Goal: Task Accomplishment & Management: Complete application form

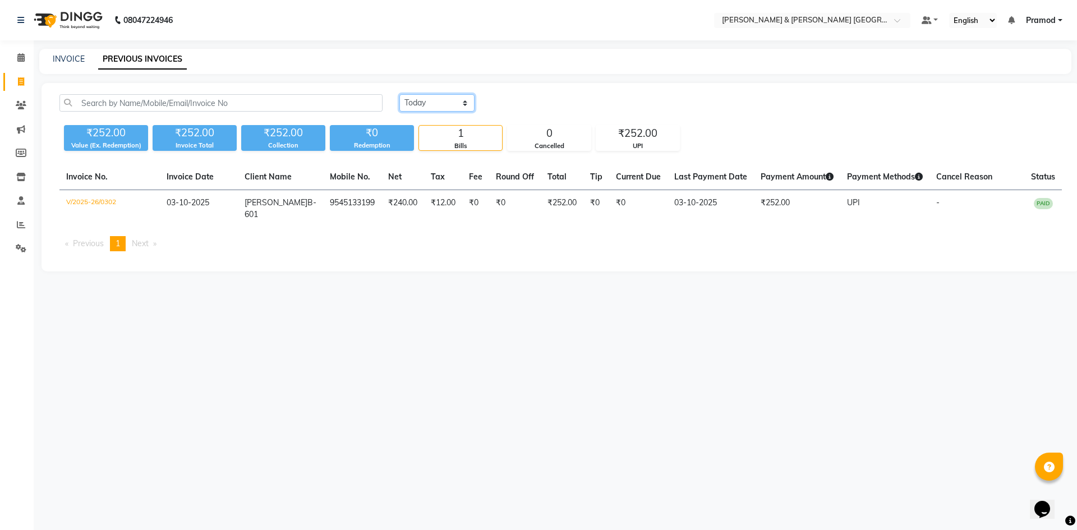
click at [431, 105] on select "[DATE] [DATE] Custom Range" at bounding box center [436, 102] width 75 height 17
click at [545, 97] on div "[DATE] [DATE] Custom Range" at bounding box center [730, 102] width 662 height 17
click at [748, 388] on div "08047224946 Select Location × [PERSON_NAME] & Guy Om [GEOGRAPHIC_DATA], Kowkoor…" at bounding box center [538, 265] width 1077 height 530
click at [685, 315] on div "08047224946 Select Location × [PERSON_NAME] & Guy Om [GEOGRAPHIC_DATA], Kowkoor…" at bounding box center [538, 265] width 1077 height 530
click at [240, 312] on div "08047224946 Select Location × [PERSON_NAME] & Guy Om [GEOGRAPHIC_DATA], Kowkoor…" at bounding box center [538, 265] width 1077 height 530
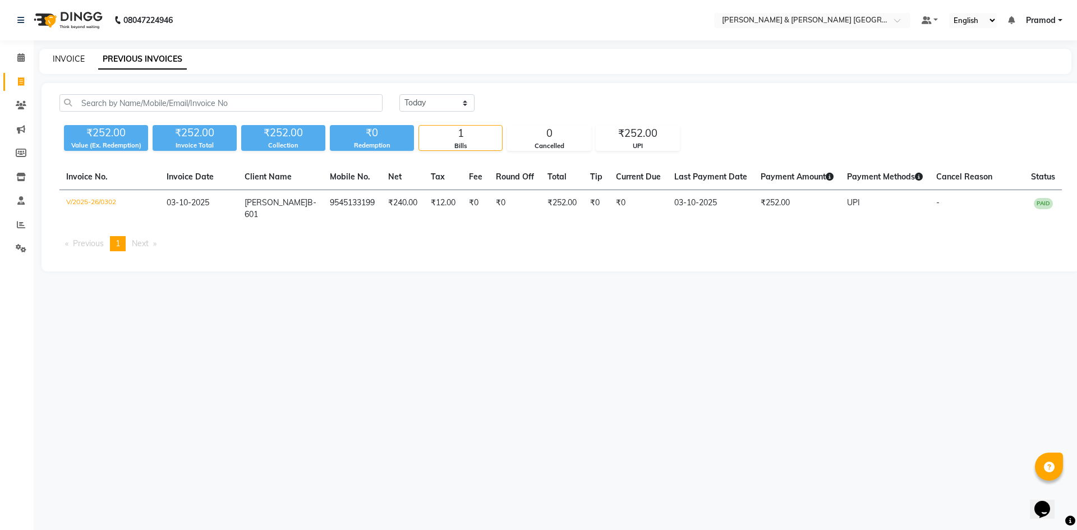
drag, startPoint x: 49, startPoint y: 63, endPoint x: 54, endPoint y: 59, distance: 6.8
click at [49, 62] on div "INVOICE PREVIOUS INVOICES" at bounding box center [548, 59] width 1018 height 12
click at [75, 52] on div "INVOICE PREVIOUS INVOICES" at bounding box center [555, 61] width 1032 height 25
click at [335, 50] on div "INVOICE PREVIOUS INVOICES" at bounding box center [555, 61] width 1032 height 25
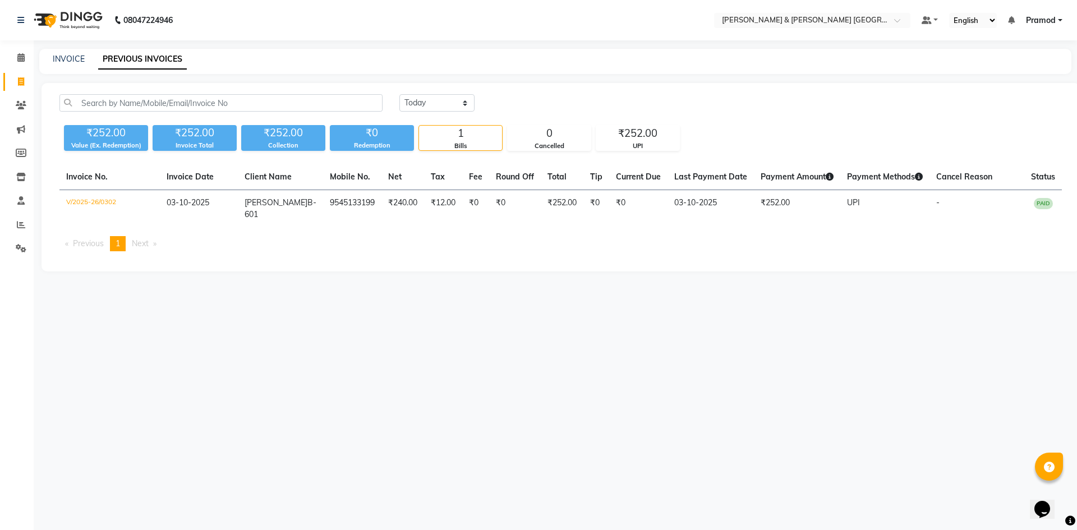
click at [82, 70] on div "INVOICE PREVIOUS INVOICES" at bounding box center [555, 61] width 1032 height 25
click at [82, 66] on div "INVOICE PREVIOUS INVOICES" at bounding box center [555, 61] width 1032 height 25
click at [81, 64] on div "INVOICE" at bounding box center [69, 59] width 32 height 12
click at [61, 54] on link "INVOICE" at bounding box center [69, 59] width 32 height 10
select select "8717"
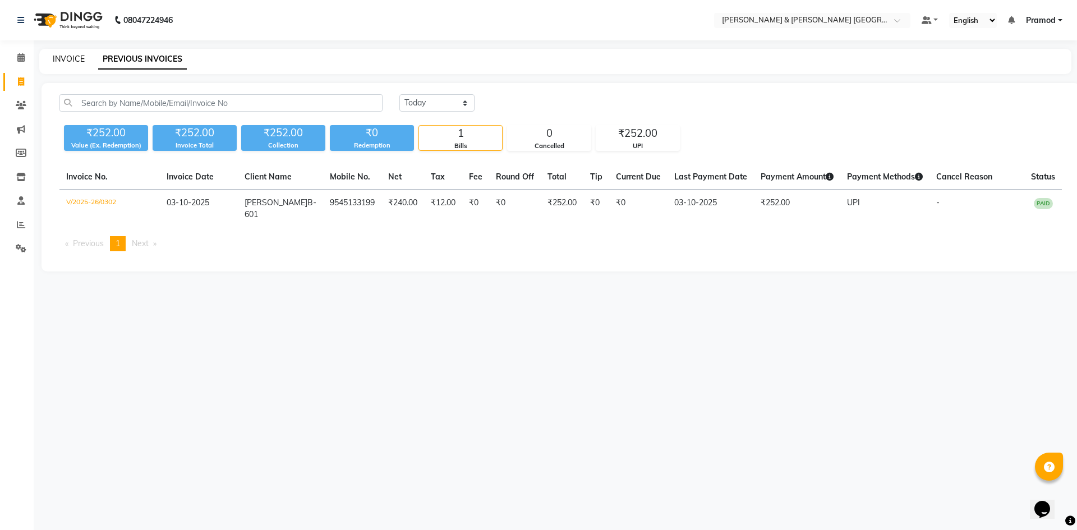
select select "service"
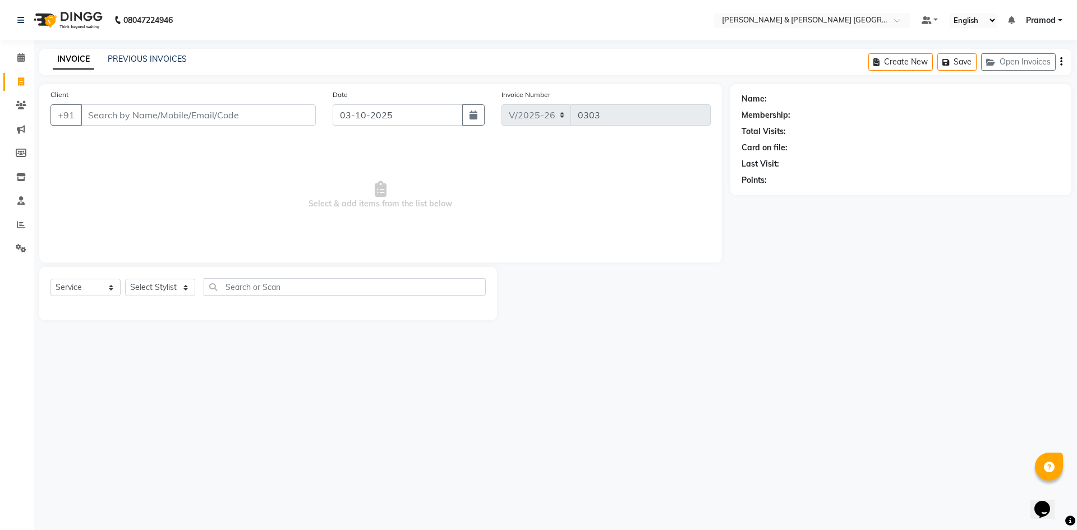
click at [145, 301] on div "Select Service Product Membership Package Voucher Prepaid Gift Card Select Styl…" at bounding box center [267, 291] width 435 height 26
click at [153, 299] on div "Select Service Product Membership Package Voucher Prepaid Gift Card Select Styl…" at bounding box center [267, 291] width 435 height 26
click at [153, 296] on select "Select Stylist [PERSON_NAME] [PERSON_NAME] [PERSON_NAME] [PERSON_NAME] Shabbu […" at bounding box center [160, 287] width 70 height 17
select select "88028"
click at [125, 279] on select "Select Stylist [PERSON_NAME] [PERSON_NAME] [PERSON_NAME] [PERSON_NAME] Shabbu […" at bounding box center [160, 287] width 70 height 17
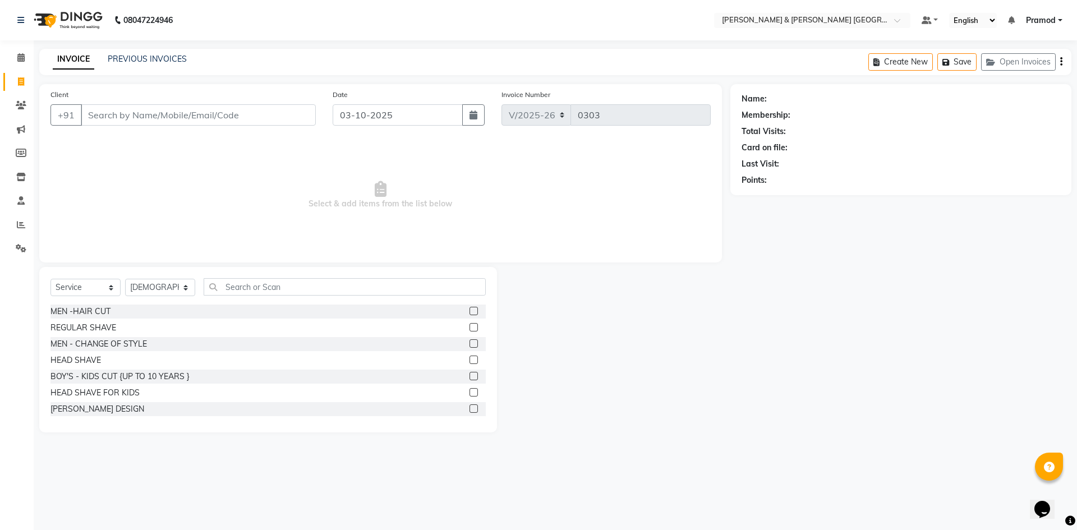
click at [469, 310] on label at bounding box center [473, 311] width 8 height 8
click at [469, 310] on input "checkbox" at bounding box center [472, 311] width 7 height 7
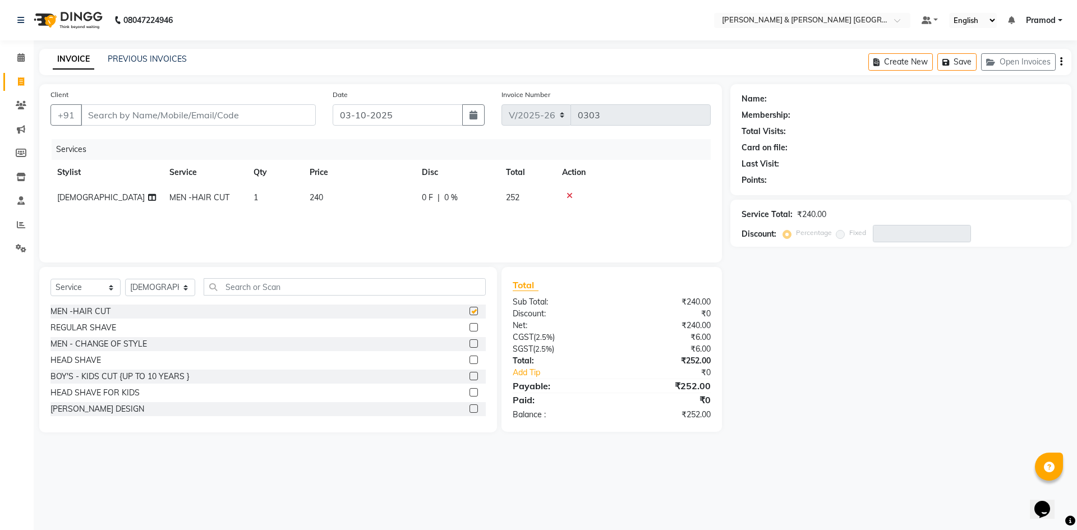
checkbox input "false"
click at [156, 291] on select "Select Stylist [PERSON_NAME] [PERSON_NAME] [PERSON_NAME] [PERSON_NAME] Shabbu […" at bounding box center [160, 287] width 70 height 17
select select "88029"
click at [125, 279] on select "Select Stylist [PERSON_NAME] [PERSON_NAME] [PERSON_NAME] [PERSON_NAME] Shabbu […" at bounding box center [160, 287] width 70 height 17
click at [241, 280] on input "text" at bounding box center [345, 286] width 282 height 17
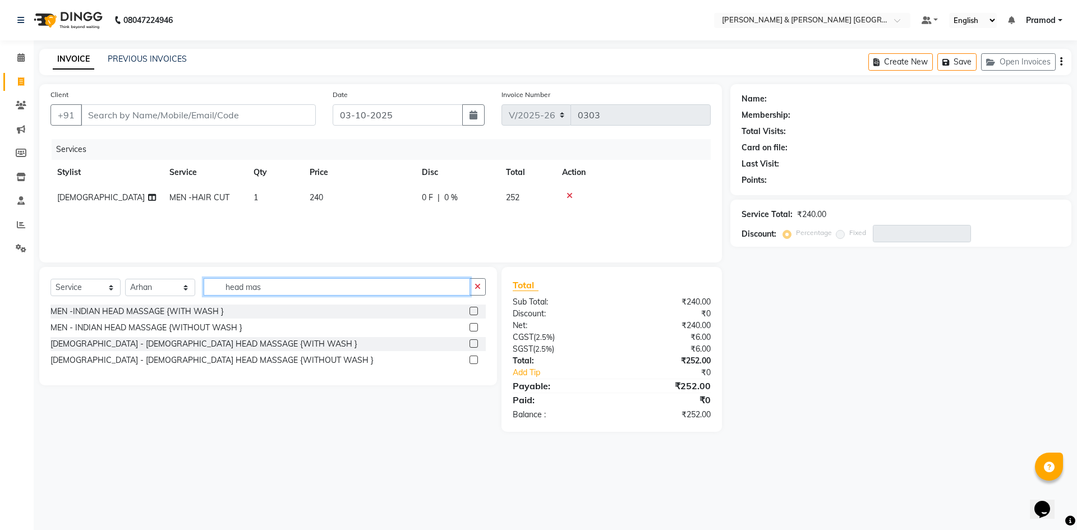
type input "head mas"
click at [474, 344] on label at bounding box center [473, 343] width 8 height 8
click at [474, 344] on input "checkbox" at bounding box center [472, 343] width 7 height 7
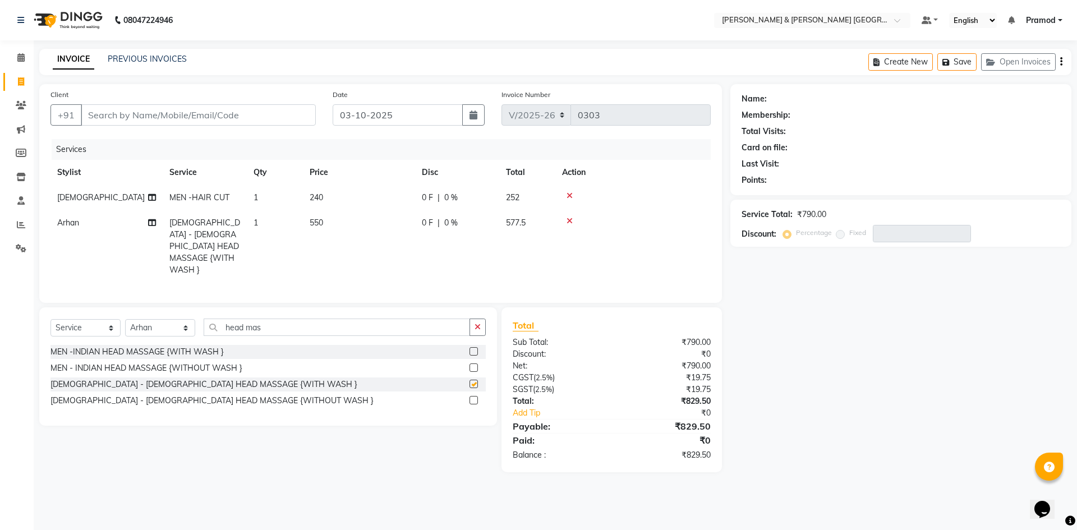
checkbox input "false"
click at [881, 359] on div "Name: Membership: Total Visits: Card on file: Last Visit: Points: Service Total…" at bounding box center [904, 278] width 349 height 388
click at [193, 118] on input "Client" at bounding box center [198, 114] width 235 height 21
type input "8"
type input "0"
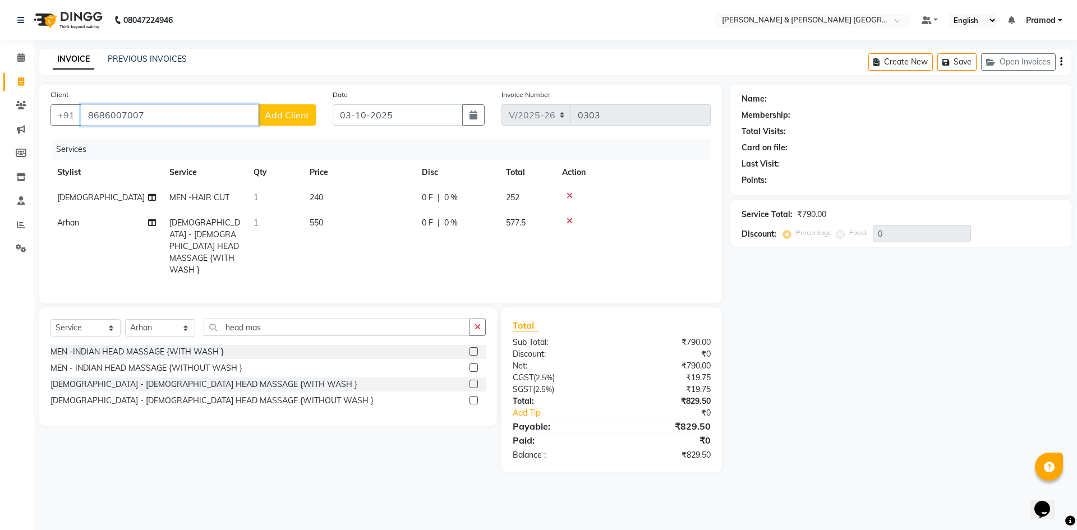
type input "8686007007"
click at [275, 111] on span "Add Client" at bounding box center [287, 114] width 44 height 11
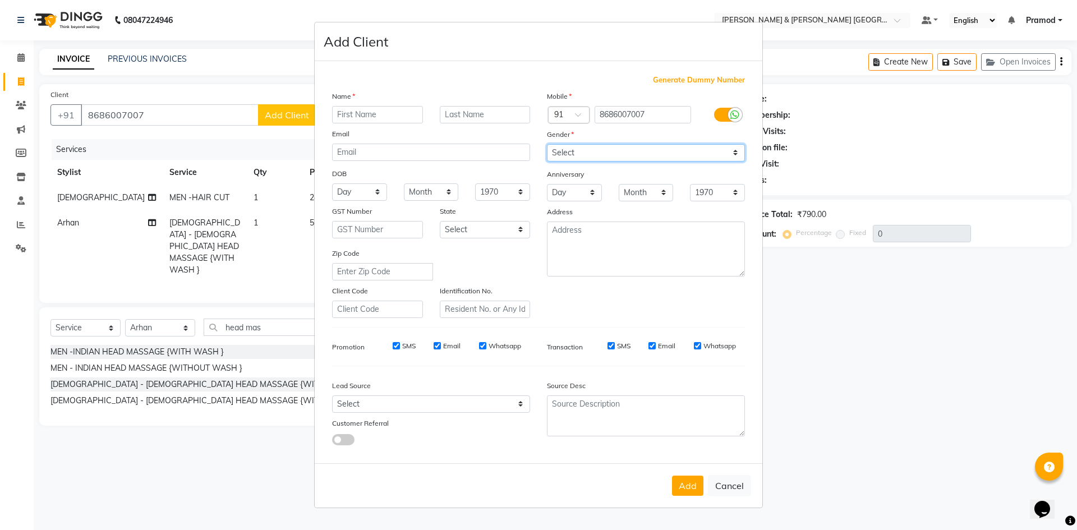
drag, startPoint x: 599, startPoint y: 154, endPoint x: 588, endPoint y: 155, distance: 11.3
click at [599, 154] on select "Select [DEMOGRAPHIC_DATA] [DEMOGRAPHIC_DATA] Other Prefer Not To Say" at bounding box center [646, 152] width 198 height 17
select select "[DEMOGRAPHIC_DATA]"
click at [547, 144] on select "Select [DEMOGRAPHIC_DATA] [DEMOGRAPHIC_DATA] Other Prefer Not To Say" at bounding box center [646, 152] width 198 height 17
click at [478, 114] on input "text" at bounding box center [485, 114] width 91 height 17
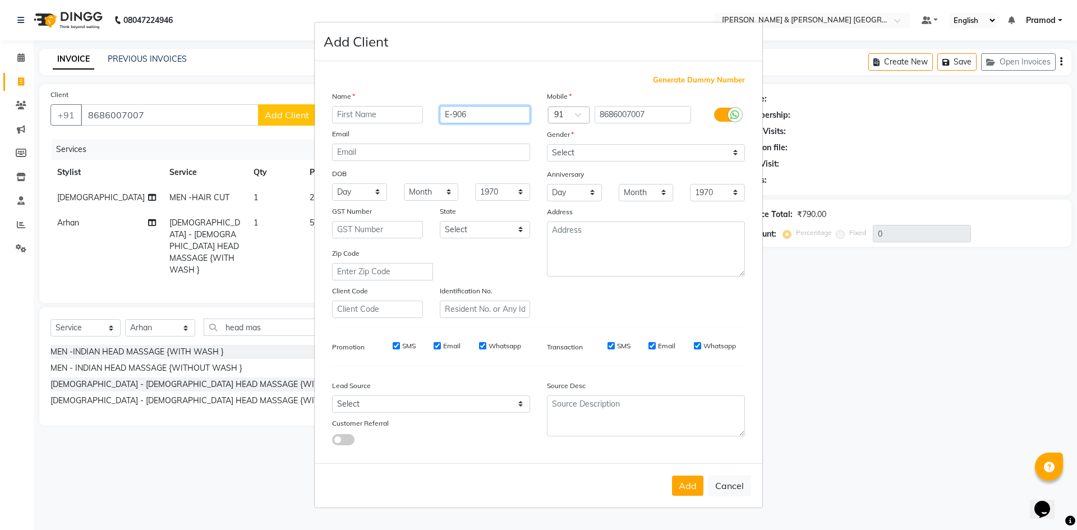
click at [434, 104] on div "Name E-906 Email DOB Day 01 02 03 04 05 06 07 08 09 10 11 12 13 14 15 16 17 18 …" at bounding box center [431, 204] width 215 height 228
drag, startPoint x: 465, startPoint y: 120, endPoint x: 453, endPoint y: 117, distance: 13.3
click at [455, 117] on input "E-906" at bounding box center [485, 114] width 91 height 17
type input "06E-9"
click at [467, 113] on input "06E-9" at bounding box center [485, 114] width 91 height 17
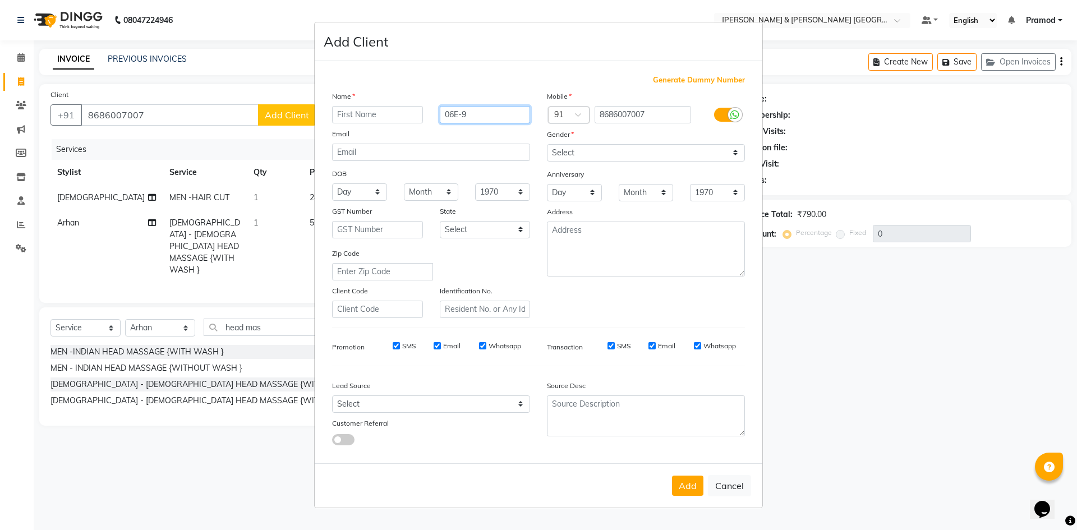
click at [467, 113] on input "06E-9" at bounding box center [485, 114] width 91 height 17
click at [715, 482] on button "Cancel" at bounding box center [729, 485] width 43 height 21
select select
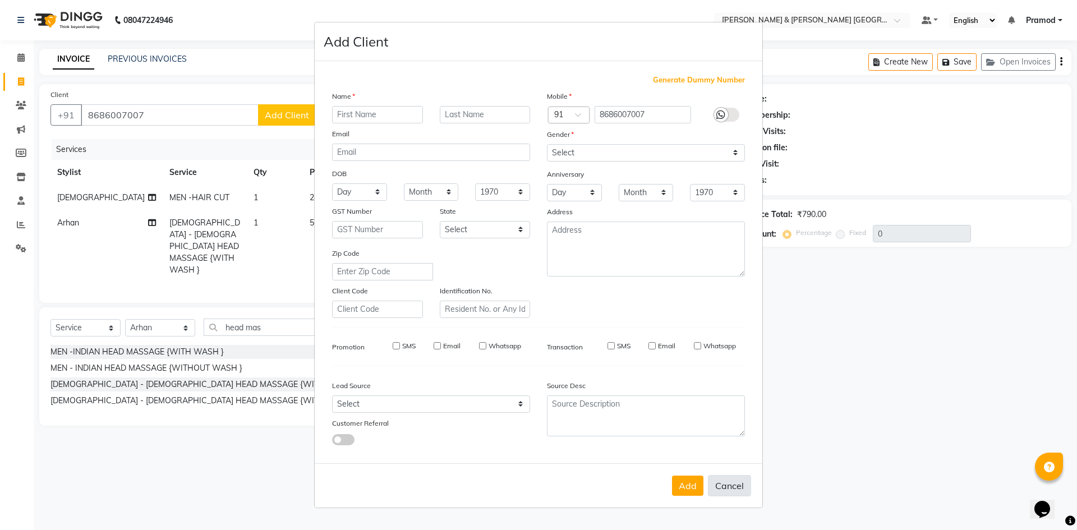
select select
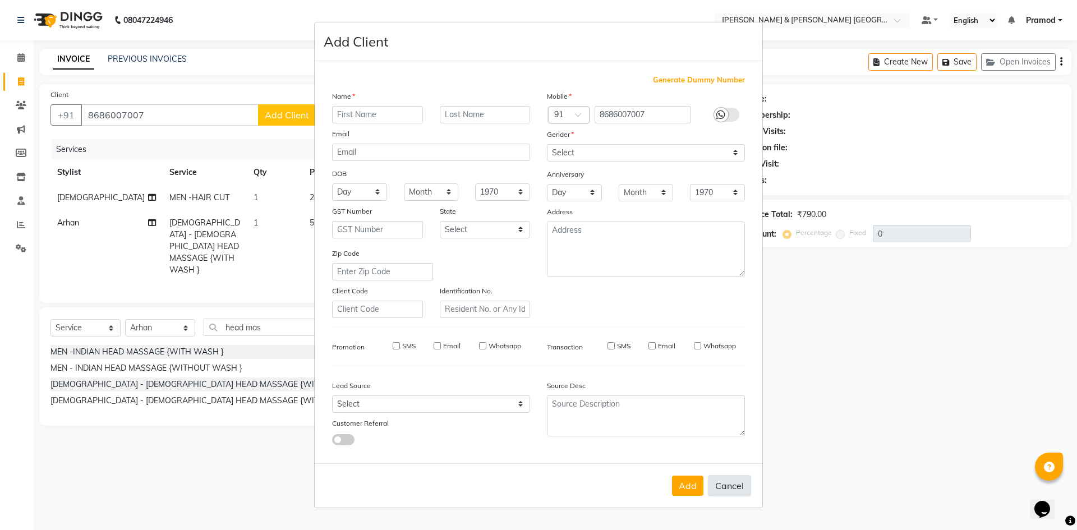
checkbox input "false"
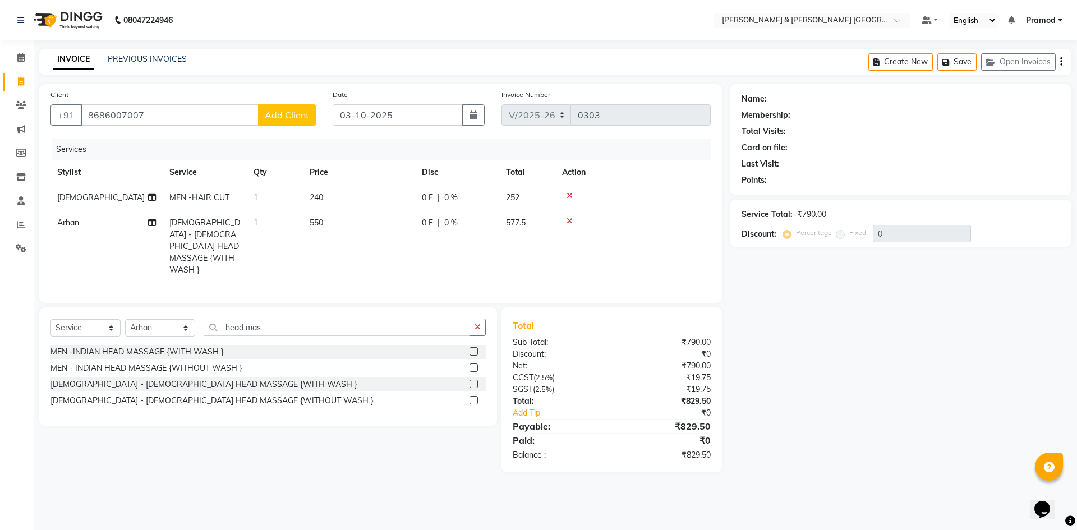
click at [273, 96] on div "Client [PHONE_NUMBER] Add Client" at bounding box center [183, 112] width 282 height 46
click at [294, 114] on span "Add Client" at bounding box center [287, 114] width 44 height 11
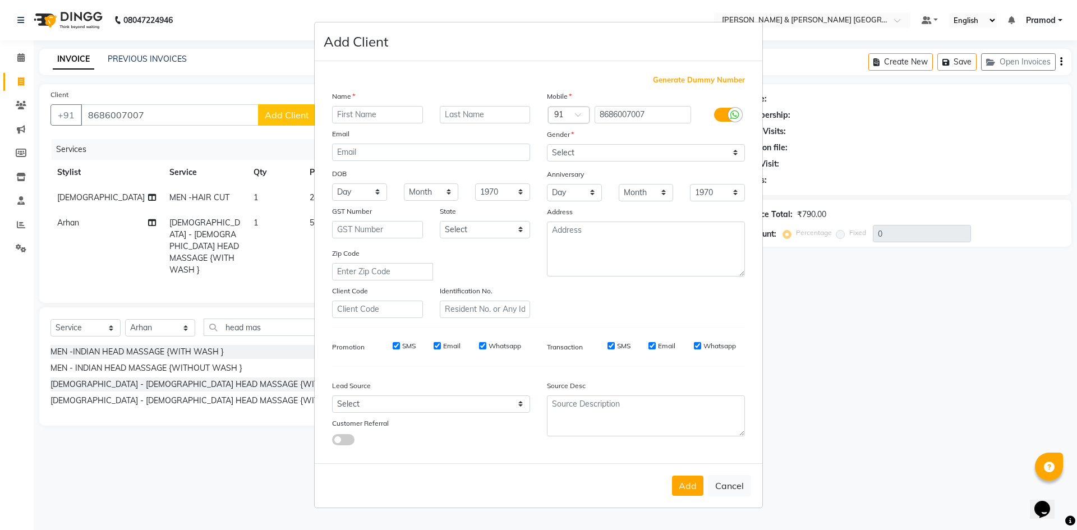
click at [574, 143] on div "Gender" at bounding box center [556, 136] width 36 height 16
click at [492, 119] on input "text" at bounding box center [485, 114] width 91 height 17
type input "E-906"
click at [561, 156] on select "Select [DEMOGRAPHIC_DATA] [DEMOGRAPHIC_DATA] Other Prefer Not To Say" at bounding box center [646, 152] width 198 height 17
select select "[DEMOGRAPHIC_DATA]"
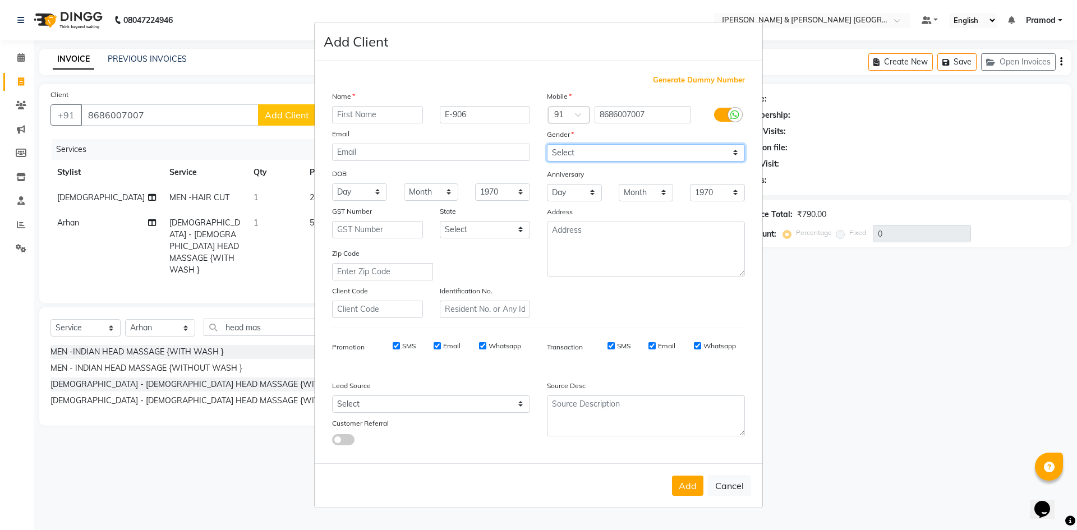
click at [547, 144] on select "Select [DEMOGRAPHIC_DATA] [DEMOGRAPHIC_DATA] Other Prefer Not To Say" at bounding box center [646, 152] width 198 height 17
click at [340, 121] on input "text" at bounding box center [377, 114] width 91 height 17
type input "Shweta"
click at [681, 494] on button "Add" at bounding box center [687, 486] width 31 height 20
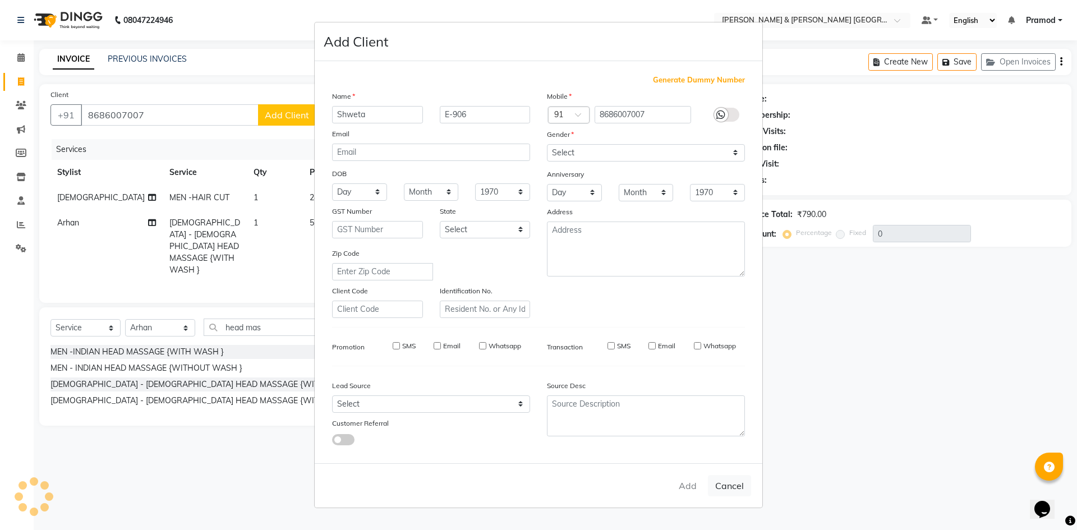
select select
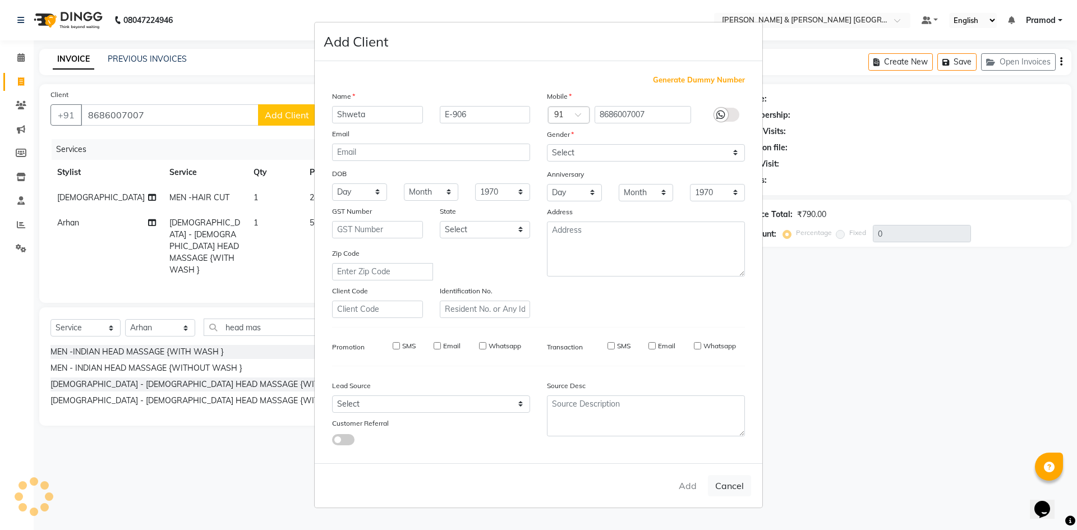
select select
checkbox input "false"
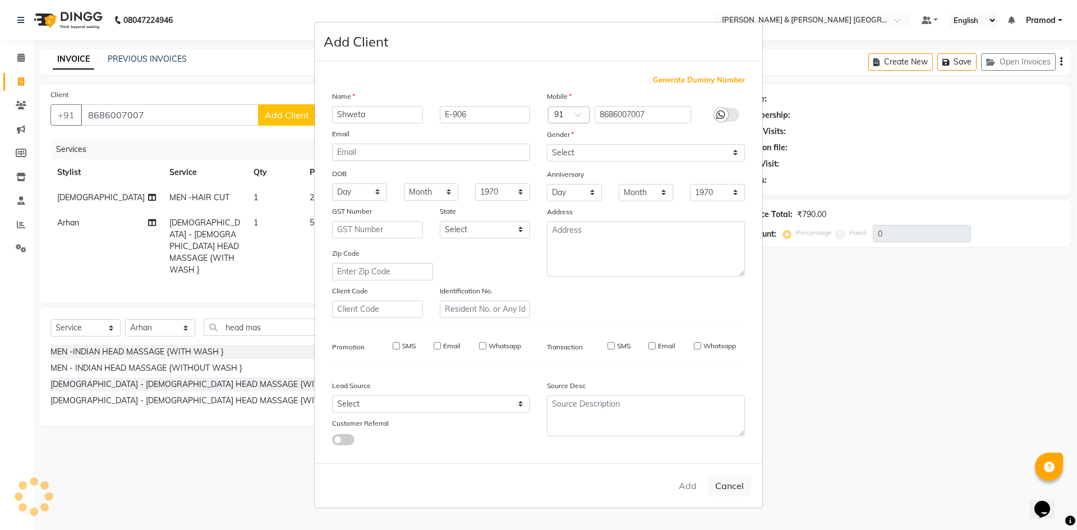
checkbox input "false"
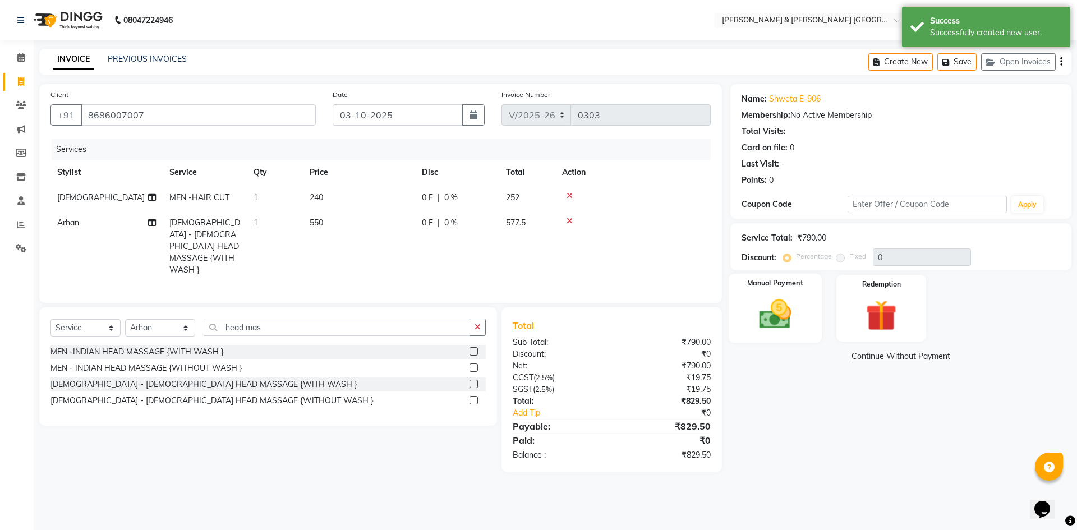
click at [757, 321] on img at bounding box center [775, 314] width 52 height 37
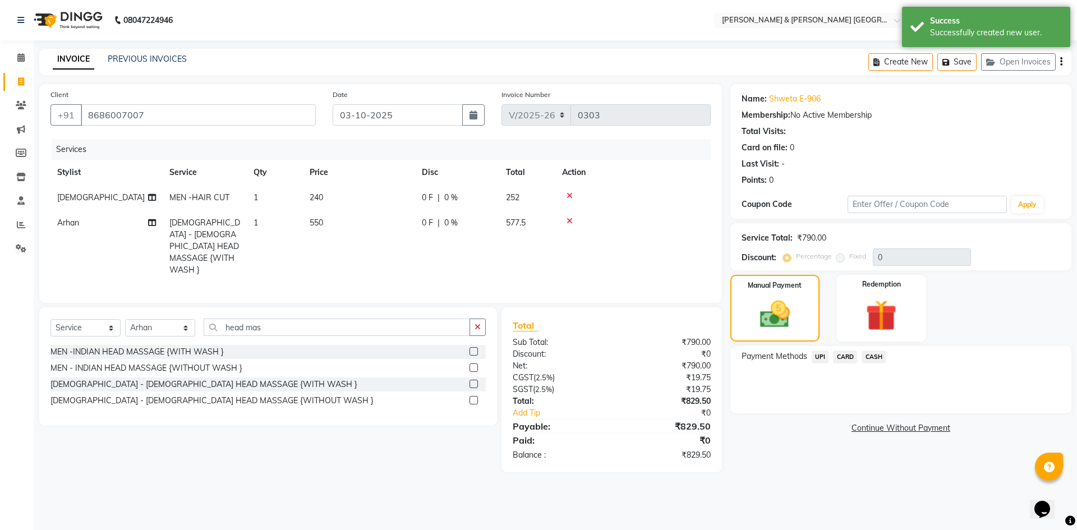
click at [821, 356] on span "UPI" at bounding box center [819, 357] width 17 height 13
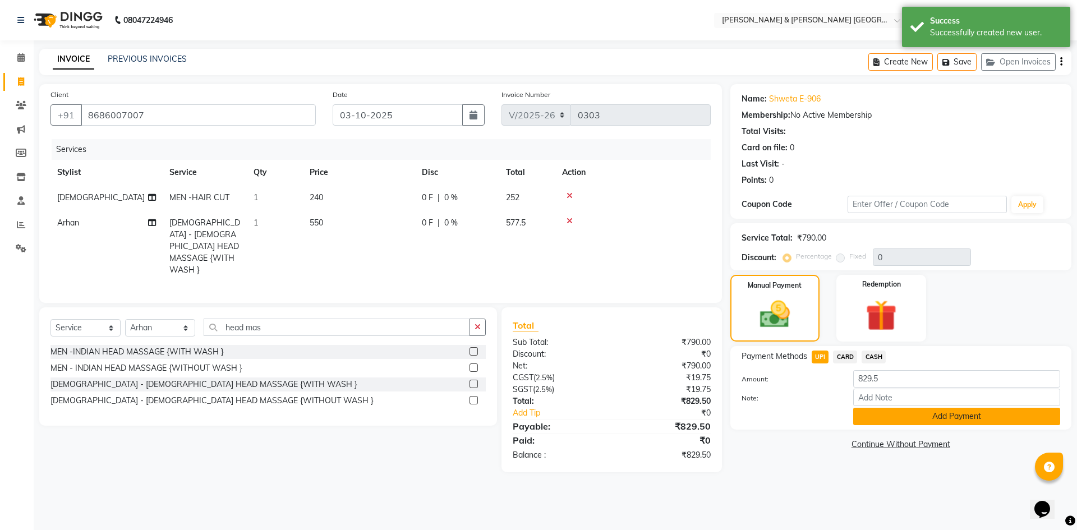
click at [882, 419] on button "Add Payment" at bounding box center [956, 416] width 207 height 17
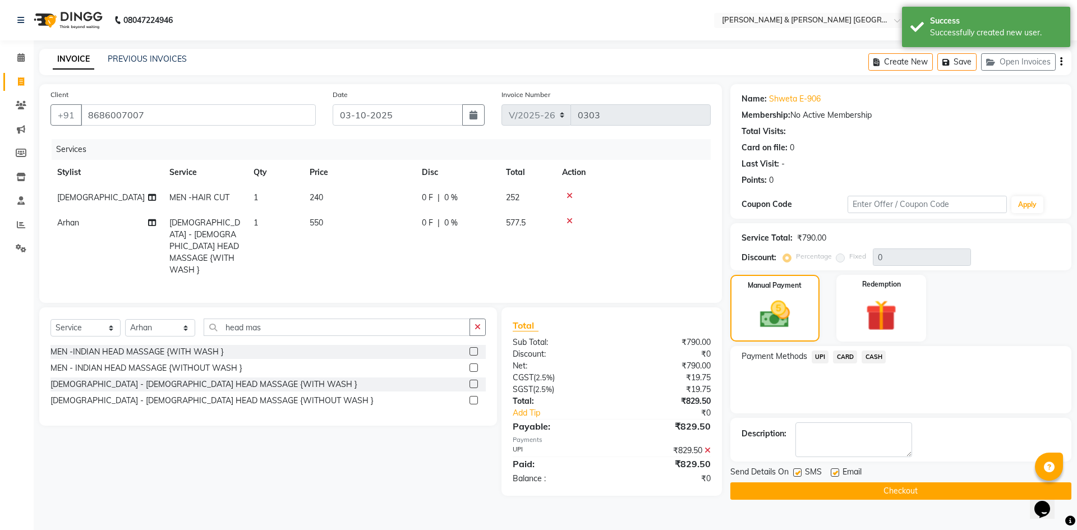
click at [797, 491] on button "Checkout" at bounding box center [900, 490] width 341 height 17
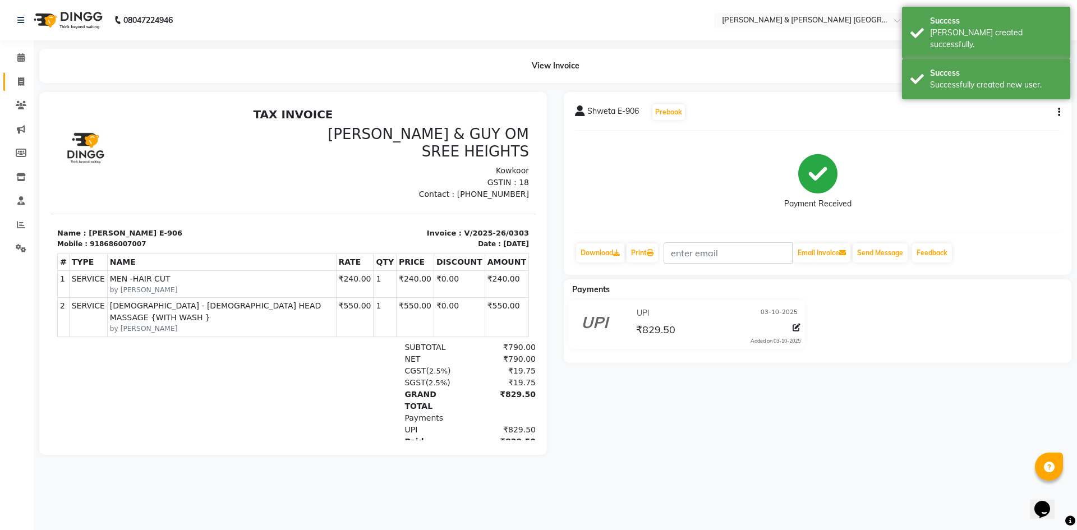
click at [18, 80] on icon at bounding box center [21, 81] width 6 height 8
select select "service"
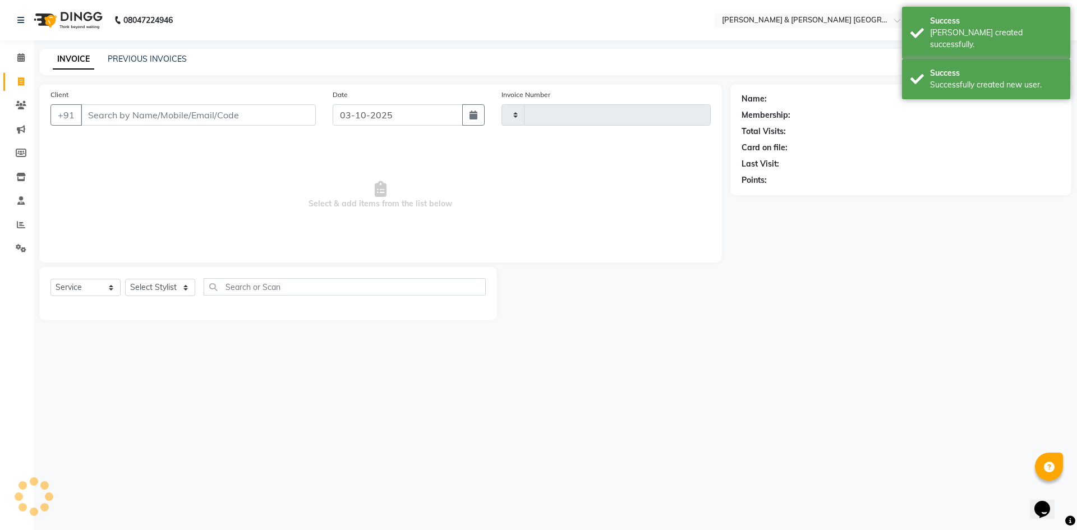
type input "0304"
select select "8717"
click at [158, 53] on div "INVOICE PREVIOUS INVOICES Create New Save Open Invoices" at bounding box center [555, 62] width 1032 height 26
click at [155, 56] on link "PREVIOUS INVOICES" at bounding box center [147, 59] width 79 height 10
